Goal: Information Seeking & Learning: Check status

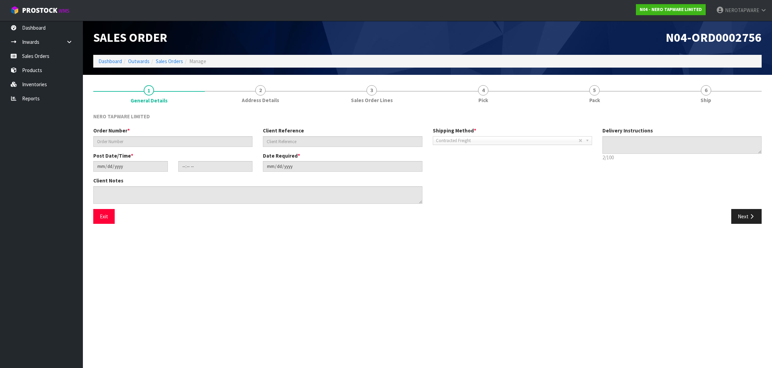
type input "SONZ0003430"
type input "10469761"
type input "[DATE]"
type input "10:15:15.000"
type input "[DATE]"
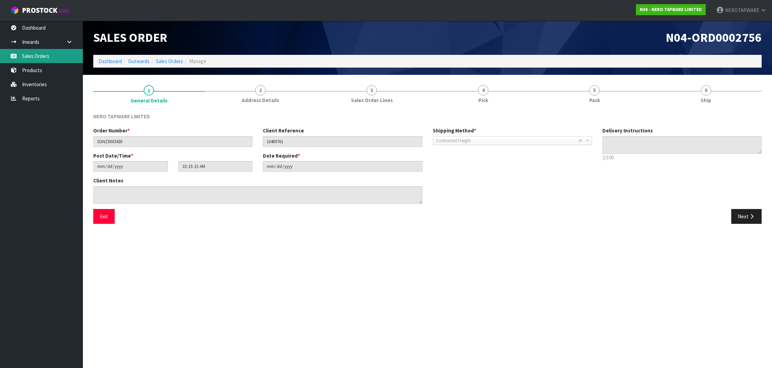
click at [32, 56] on link "Sales Orders" at bounding box center [41, 56] width 83 height 14
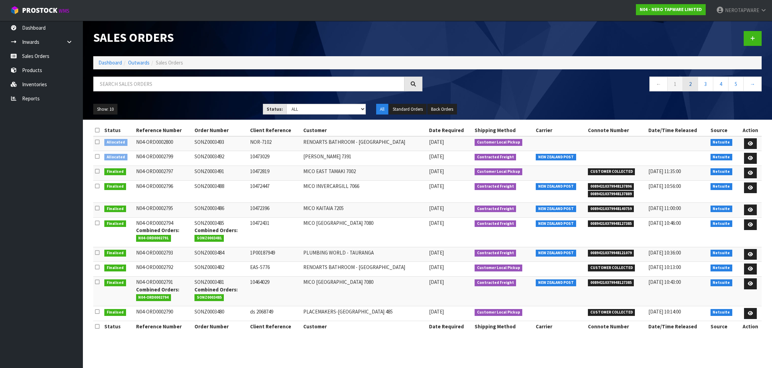
click at [688, 85] on link "2" at bounding box center [690, 84] width 16 height 15
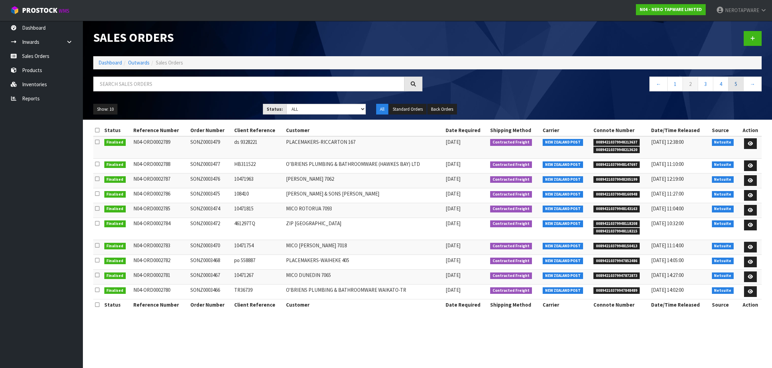
click at [731, 84] on link "5" at bounding box center [736, 84] width 16 height 15
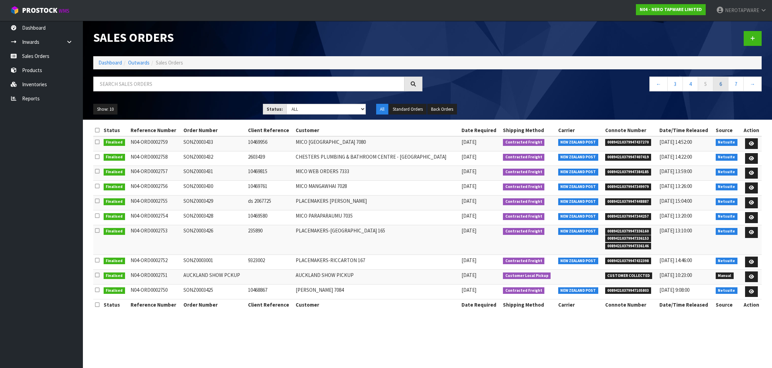
click at [722, 87] on link "6" at bounding box center [721, 84] width 16 height 15
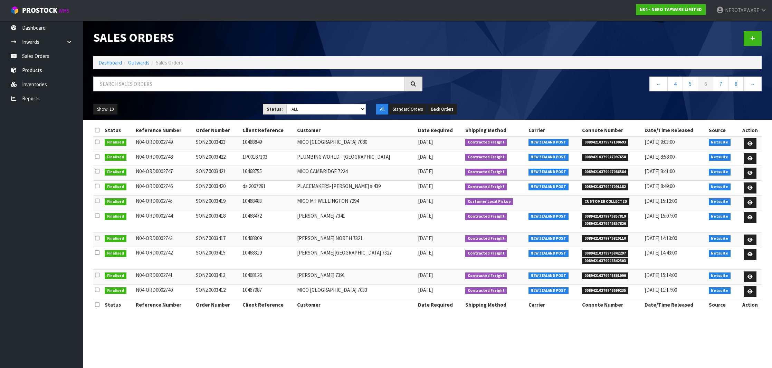
click at [606, 214] on span "00894210379946857819" at bounding box center [605, 216] width 46 height 7
copy span "00894210379946857819"
click at [214, 216] on td "SONZ0003418" at bounding box center [217, 222] width 46 height 22
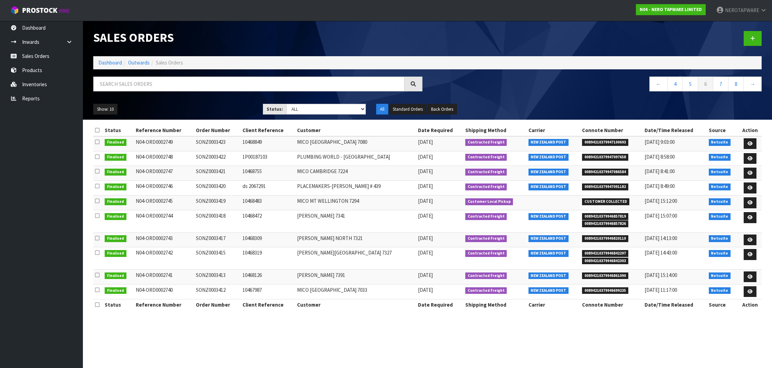
copy td "SONZ0003418"
click at [602, 236] on span "00894210379946820110" at bounding box center [605, 238] width 46 height 7
copy span "00894210379946820110"
click at [605, 273] on span "00894210379946861090" at bounding box center [605, 276] width 46 height 7
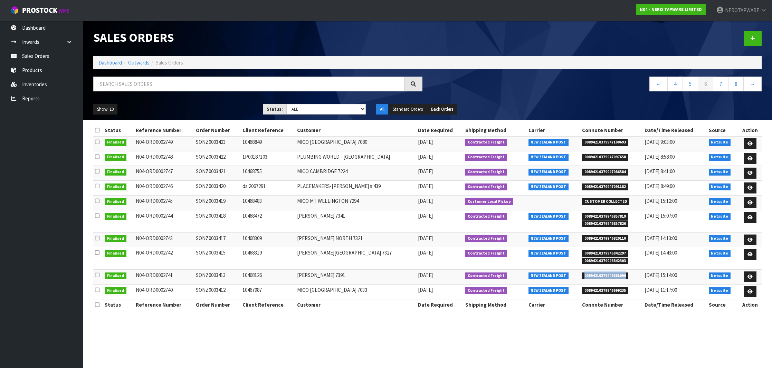
click at [605, 273] on span "00894210379946861090" at bounding box center [605, 276] width 46 height 7
copy span "00894210379946861090"
click at [602, 216] on span "00894210379946857819" at bounding box center [605, 216] width 46 height 7
copy span "00894210379946857819"
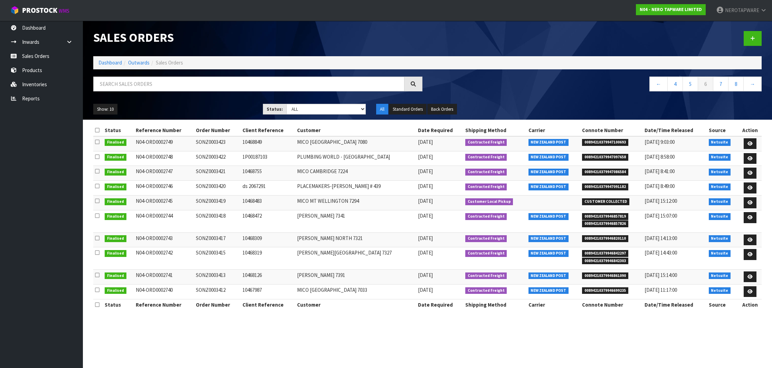
click at [223, 217] on td "SONZ0003418" at bounding box center [217, 222] width 46 height 22
copy td "SONZ0003418"
click at [212, 272] on td "SONZ0003413" at bounding box center [217, 277] width 46 height 15
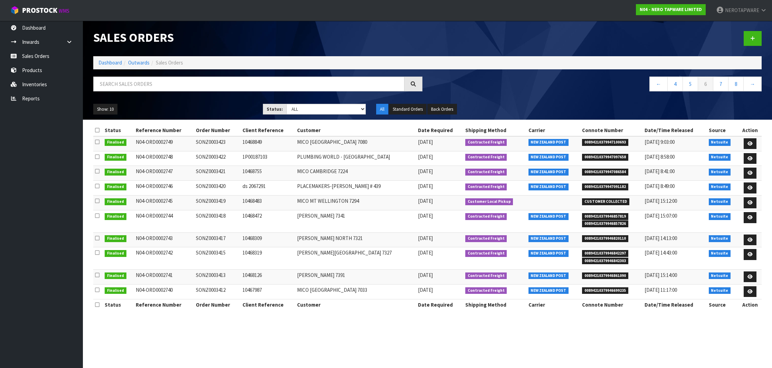
click at [212, 272] on td "SONZ0003413" at bounding box center [217, 277] width 46 height 15
copy td "SONZ0003413"
click at [214, 273] on td "SONZ0003413" at bounding box center [217, 277] width 46 height 15
click at [598, 236] on span "00894210379946820110" at bounding box center [605, 238] width 46 height 7
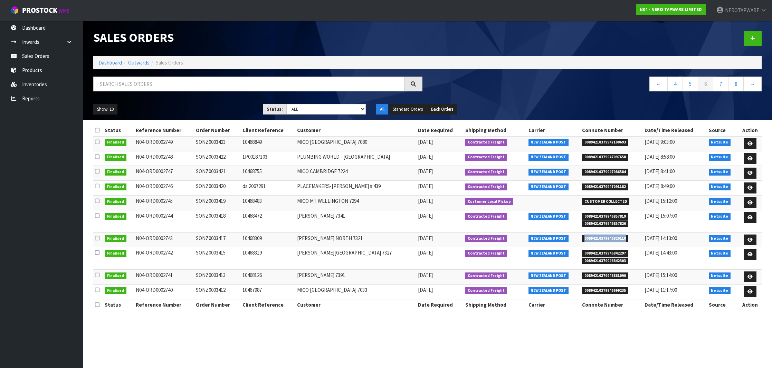
click at [598, 236] on span "00894210379946820110" at bounding box center [605, 238] width 46 height 7
copy span "00894210379946820110"
click at [214, 238] on td "SONZ0003417" at bounding box center [217, 240] width 46 height 15
copy td "SONZ0003417"
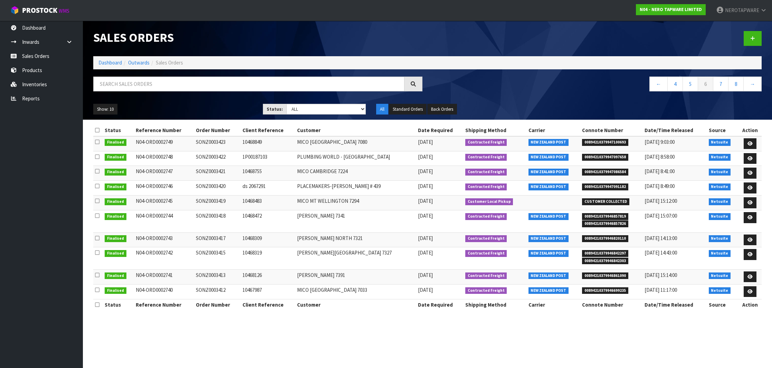
click at [601, 289] on span "00894210379946699235" at bounding box center [605, 291] width 46 height 7
copy span "00894210379946699235"
click at [224, 292] on td "SONZ0003412" at bounding box center [217, 291] width 46 height 15
click at [224, 289] on td "SONZ0003412" at bounding box center [217, 291] width 46 height 15
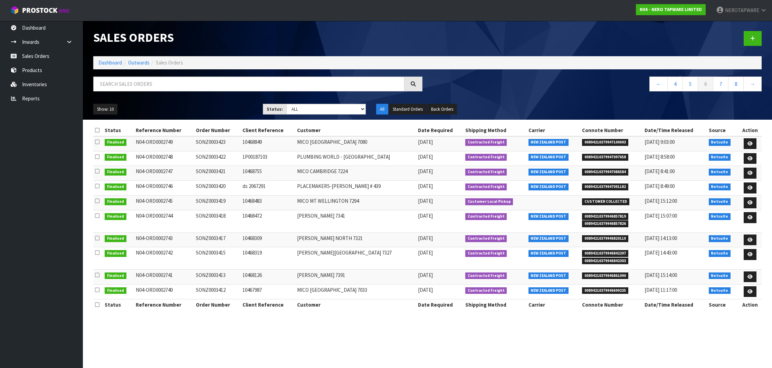
click at [224, 289] on td "SONZ0003412" at bounding box center [217, 291] width 46 height 15
click at [721, 89] on link "7" at bounding box center [721, 84] width 16 height 15
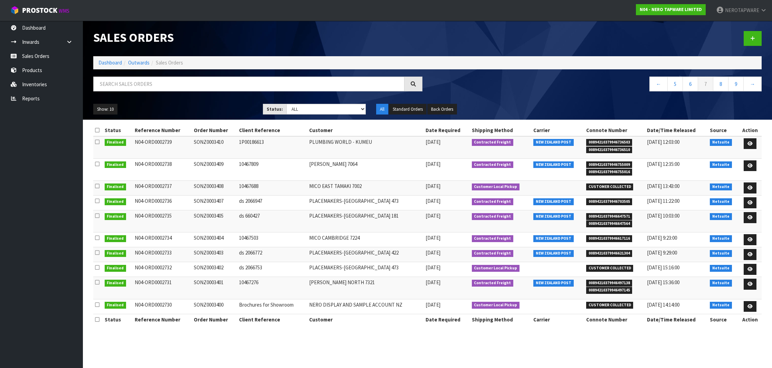
click at [592, 142] on span "00894210379946736503" at bounding box center [609, 142] width 46 height 7
click at [209, 141] on td "SONZ0003410" at bounding box center [214, 147] width 45 height 22
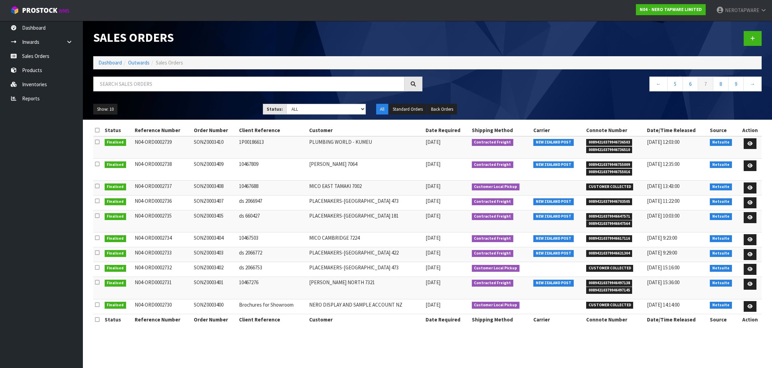
click at [617, 165] on span "00894210379946755009" at bounding box center [609, 165] width 46 height 7
click at [207, 164] on td "SONZ0003409" at bounding box center [214, 169] width 45 height 22
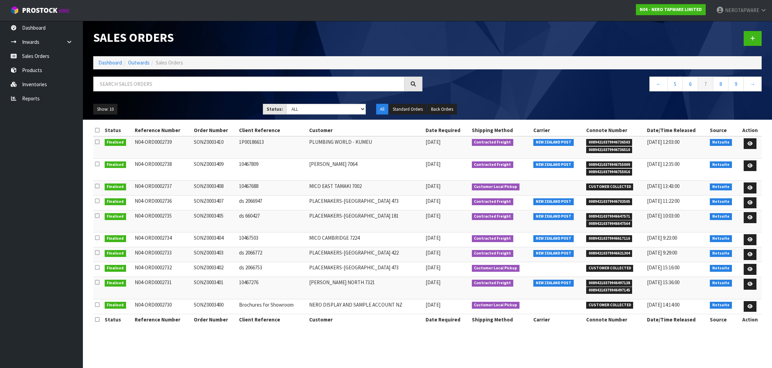
click at [613, 201] on span "00894210379946703505" at bounding box center [609, 202] width 46 height 7
click at [202, 199] on td "SONZ0003407" at bounding box center [214, 203] width 45 height 15
click at [622, 215] on span "00894210379946647571" at bounding box center [609, 216] width 46 height 7
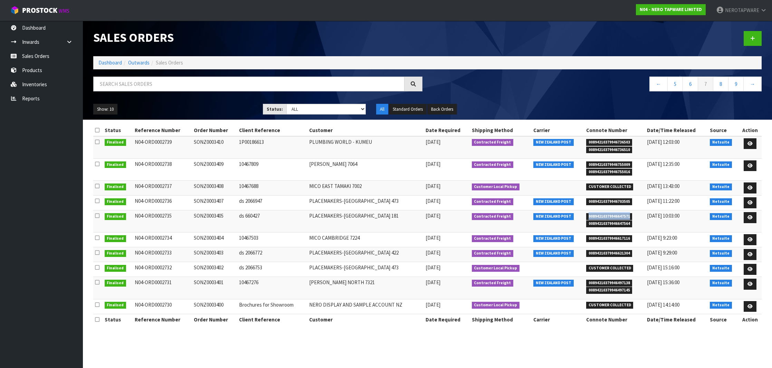
click at [622, 215] on span "00894210379946647571" at bounding box center [609, 216] width 46 height 7
click at [206, 212] on td "SONZ0003405" at bounding box center [214, 222] width 45 height 22
click at [608, 238] on span "00894210379946617116" at bounding box center [609, 238] width 46 height 7
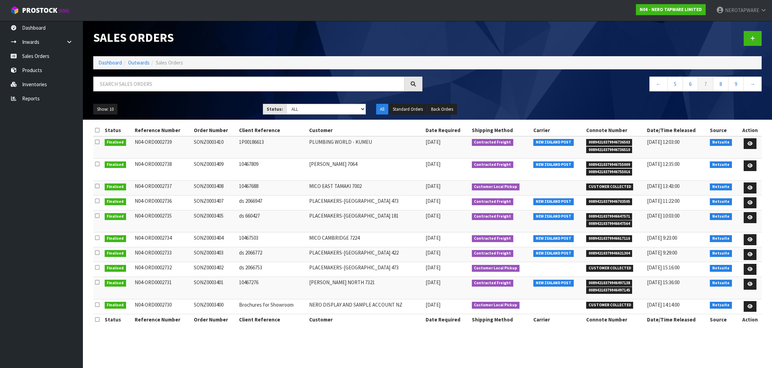
click at [210, 233] on td "SONZ0003404" at bounding box center [214, 240] width 45 height 15
click at [207, 235] on td "SONZ0003404" at bounding box center [214, 240] width 45 height 15
click at [607, 251] on span "00894210379946621304" at bounding box center [609, 253] width 46 height 7
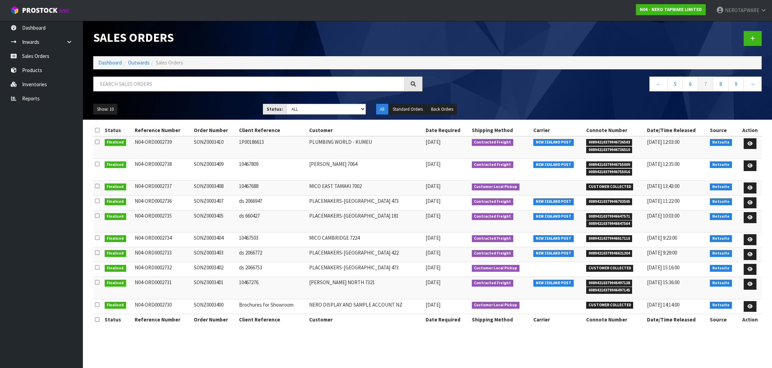
click at [203, 250] on td "SONZ0003403" at bounding box center [214, 255] width 45 height 15
click at [618, 280] on span "00894210379946497138" at bounding box center [609, 283] width 46 height 7
click at [220, 282] on td "SONZ0003401" at bounding box center [214, 288] width 45 height 22
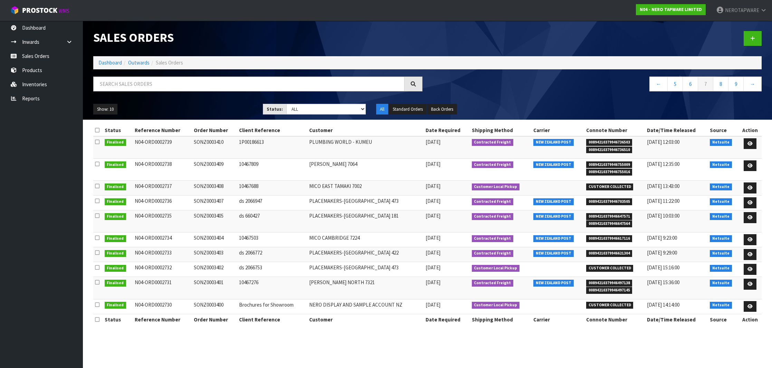
click at [220, 282] on td "SONZ0003401" at bounding box center [214, 288] width 45 height 22
click at [719, 86] on link "8" at bounding box center [721, 84] width 16 height 15
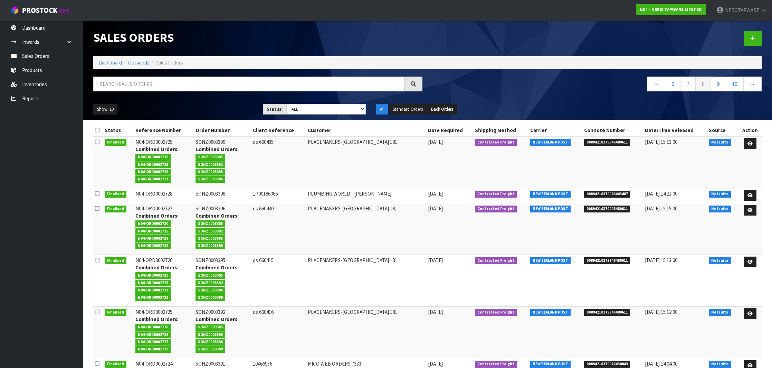
click at [585, 142] on span "00894210379946480611" at bounding box center [607, 142] width 46 height 7
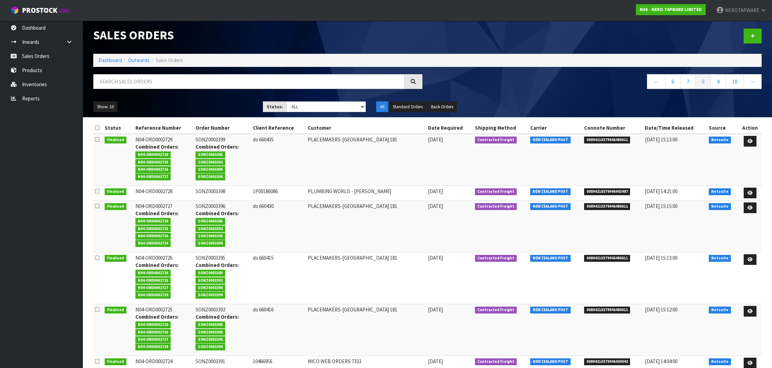
click at [205, 147] on strong "Combined Orders:" at bounding box center [216, 147] width 43 height 7
drag, startPoint x: 202, startPoint y: 147, endPoint x: 241, endPoint y: 146, distance: 39.4
click at [239, 146] on strong "Combined Orders:" at bounding box center [216, 147] width 43 height 7
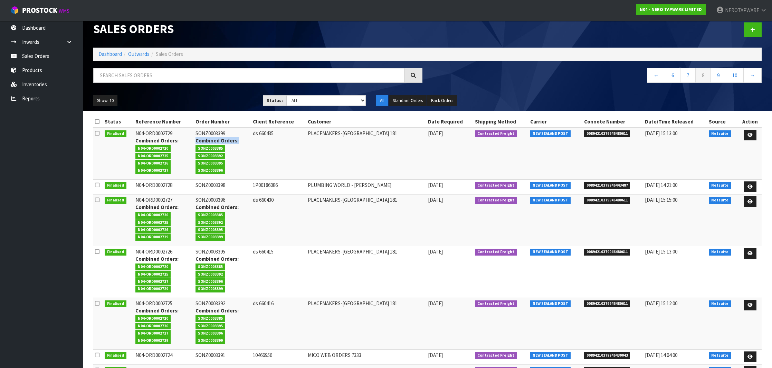
scroll to position [9, 0]
drag, startPoint x: 223, startPoint y: 144, endPoint x: 216, endPoint y: 142, distance: 6.9
click at [223, 145] on span "SONZ0003385" at bounding box center [210, 148] width 30 height 7
drag, startPoint x: 202, startPoint y: 139, endPoint x: 249, endPoint y: 139, distance: 47.3
click at [249, 139] on div "Combined Orders: SONZ0003385 SONZ0003392 SONZ0003395 SONZ0003396" at bounding box center [222, 155] width 54 height 37
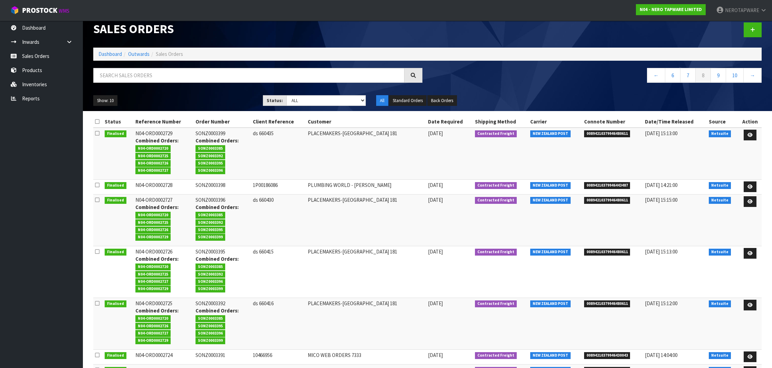
click at [249, 156] on li "SONZ0003392" at bounding box center [222, 155] width 54 height 7
click at [224, 133] on td "SONZ0003399 Combined Orders: SONZ0003385 SONZ0003392 SONZ0003395 SONZ0003396" at bounding box center [222, 154] width 57 height 52
click at [219, 147] on span "SONZ0003385" at bounding box center [210, 148] width 30 height 7
